Goal: Task Accomplishment & Management: Use online tool/utility

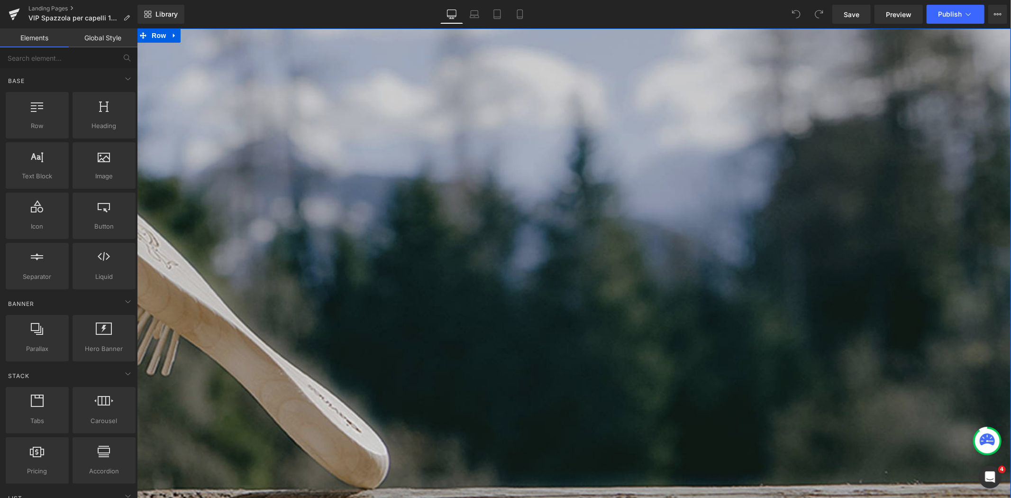
click at [602, 159] on img at bounding box center [355, 355] width 1311 height 655
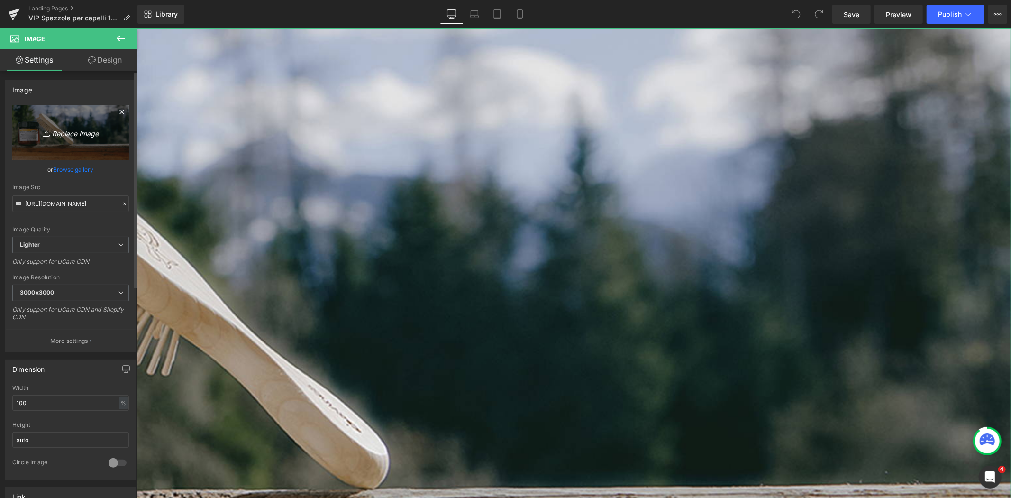
click at [63, 130] on icon "Replace Image" at bounding box center [71, 133] width 76 height 12
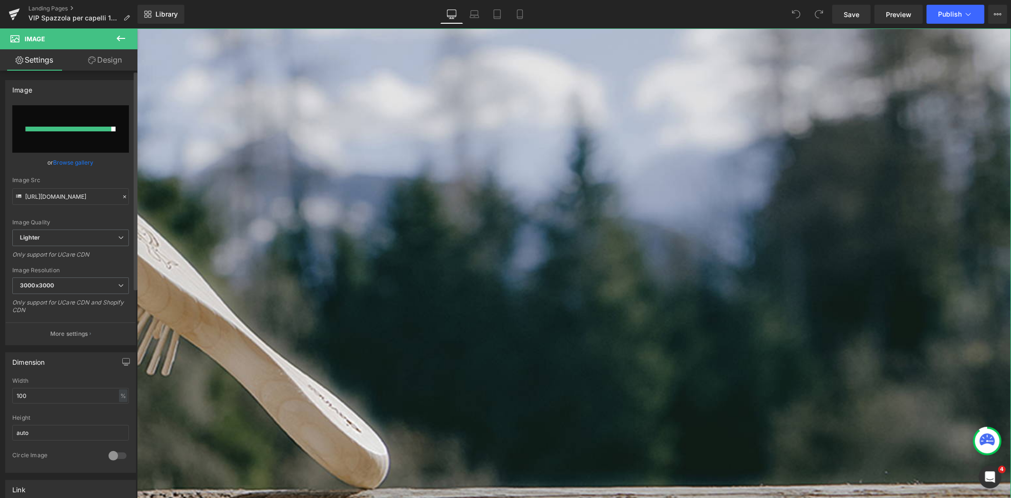
click at [83, 122] on input "file" at bounding box center [70, 128] width 117 height 47
type input "C:\fakepath\banner vip.jpg"
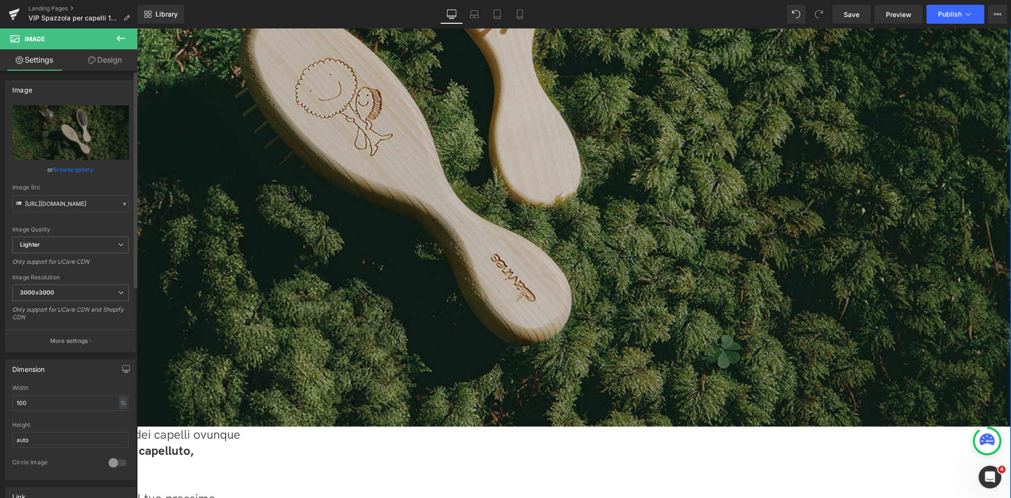
scroll to position [263, 0]
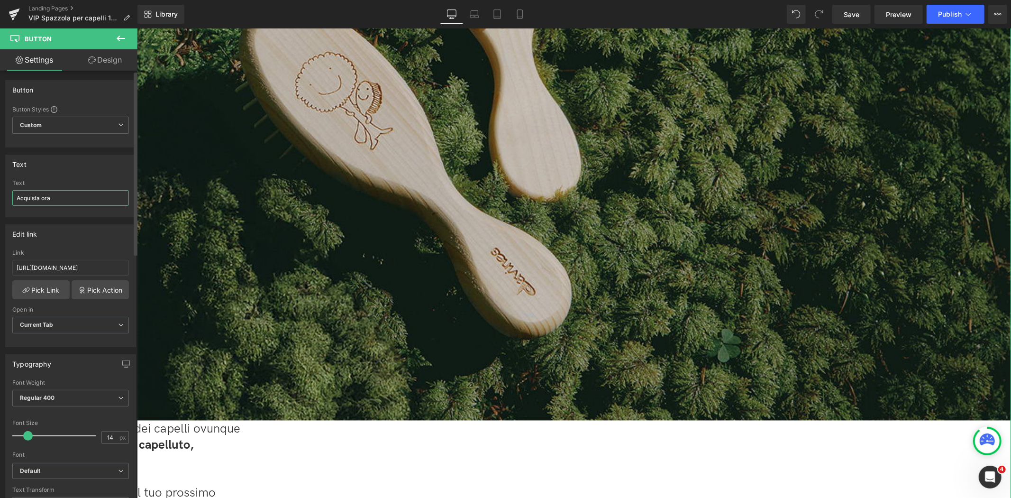
drag, startPoint x: 84, startPoint y: 200, endPoint x: 39, endPoint y: 202, distance: 44.6
click at [39, 202] on input "Acquista ora" at bounding box center [70, 198] width 117 height 16
type input "Acquista"
click at [859, 21] on link "Save" at bounding box center [851, 14] width 38 height 19
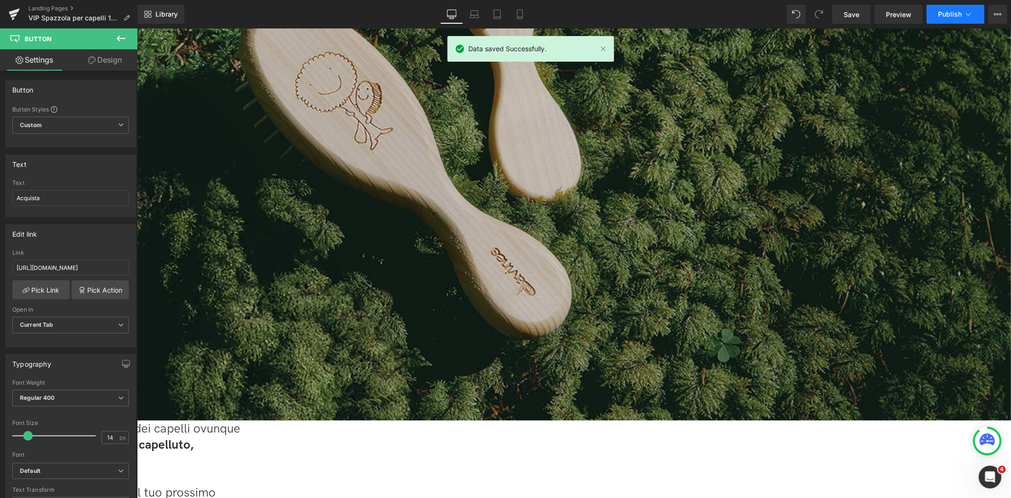
click at [955, 12] on span "Publish" at bounding box center [950, 14] width 24 height 8
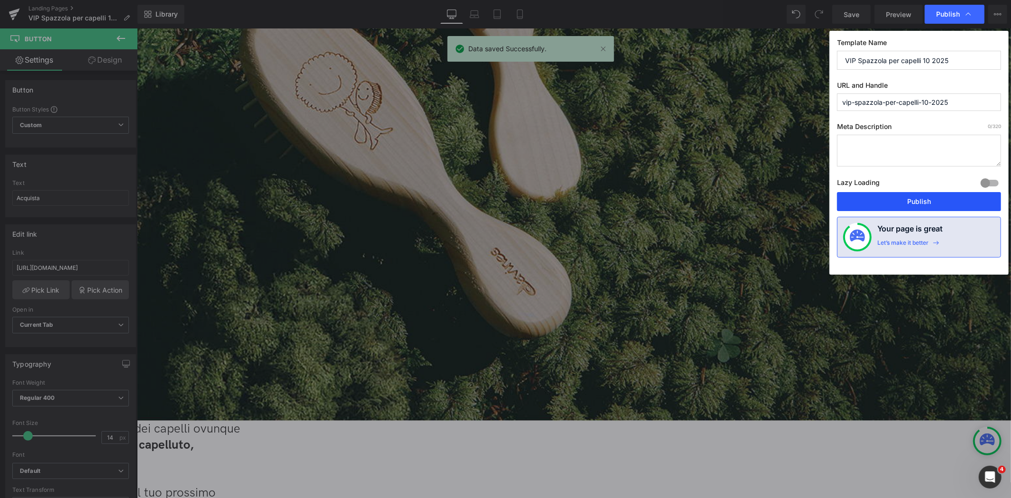
click at [926, 202] on button "Publish" at bounding box center [919, 201] width 164 height 19
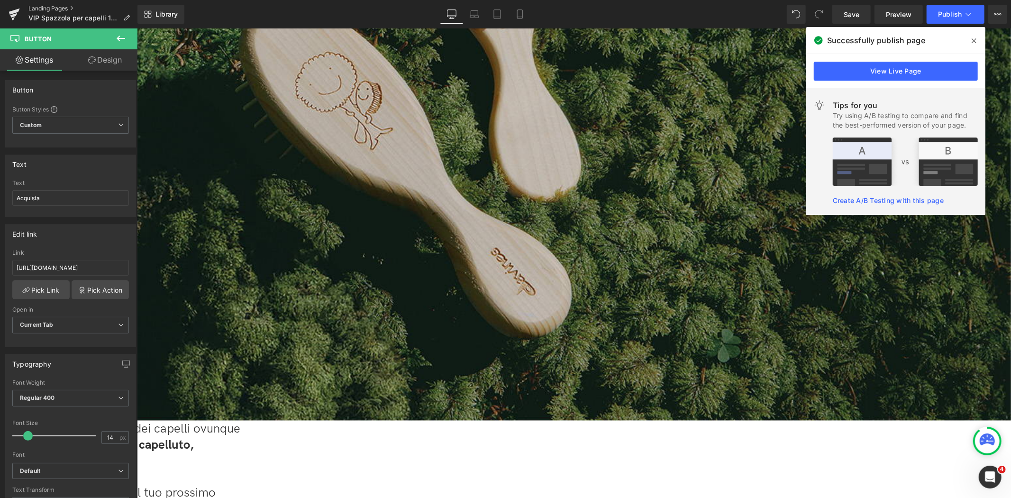
click at [31, 9] on link "Landing Pages" at bounding box center [82, 9] width 109 height 8
